Goal: Book appointment/travel/reservation

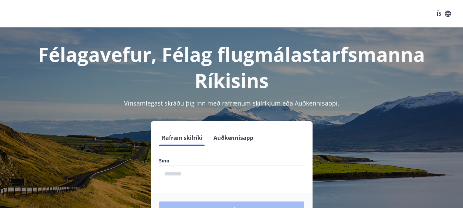
click at [178, 178] on input "phone" at bounding box center [231, 174] width 145 height 17
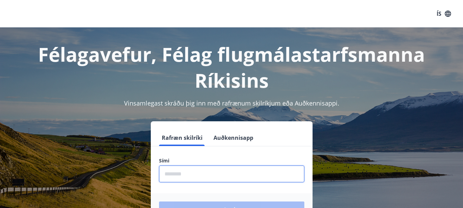
type input "********"
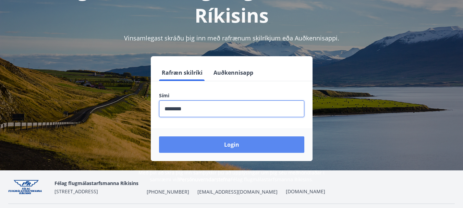
scroll to position [65, 0]
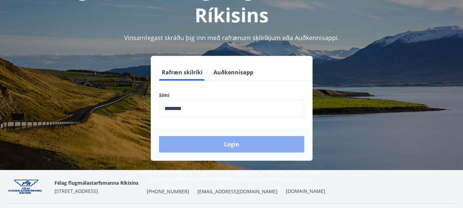
click at [224, 148] on button "Login" at bounding box center [231, 144] width 145 height 16
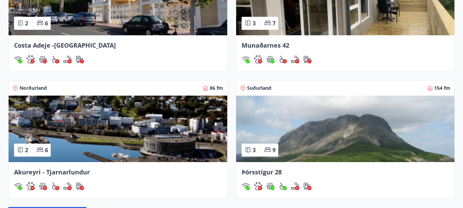
scroll to position [509, 0]
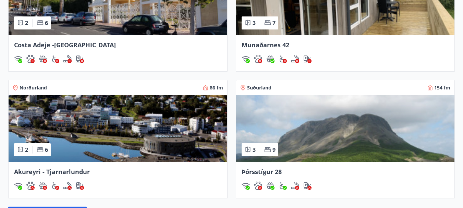
click at [167, 131] on img at bounding box center [118, 128] width 219 height 67
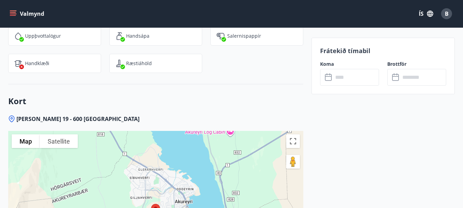
scroll to position [993, 0]
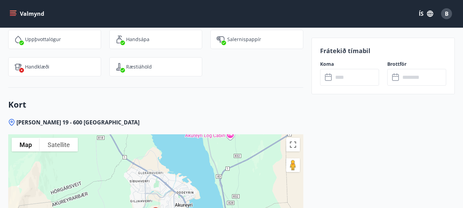
click at [349, 80] on input "text" at bounding box center [356, 77] width 46 height 17
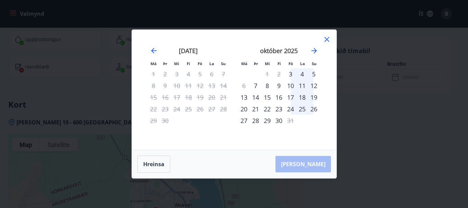
click at [330, 41] on icon at bounding box center [327, 39] width 8 height 8
